Goal: Ask a question

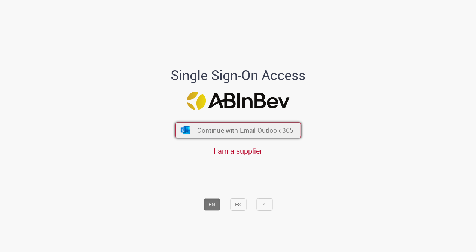
click at [258, 129] on span "Continue with Email Outlook 365" at bounding box center [245, 130] width 96 height 9
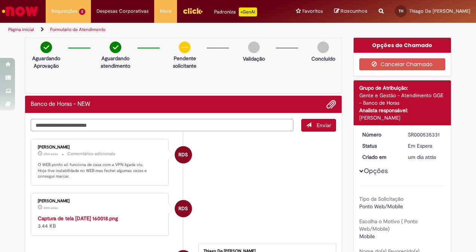
click at [122, 122] on textarea "Digite sua mensagem aqui..." at bounding box center [162, 125] width 263 height 12
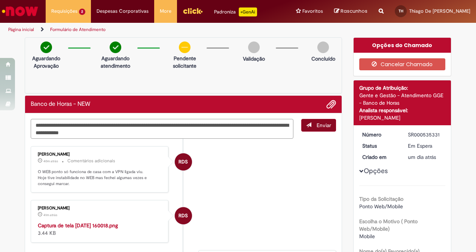
type textarea "**********"
click at [318, 128] on button "Enviar" at bounding box center [318, 125] width 35 height 13
